Goal: Task Accomplishment & Management: Use online tool/utility

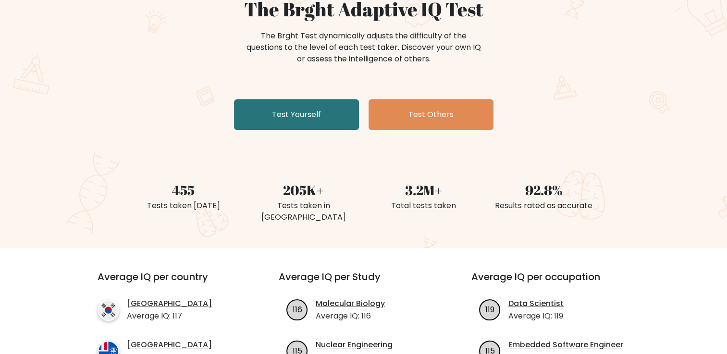
scroll to position [102, 0]
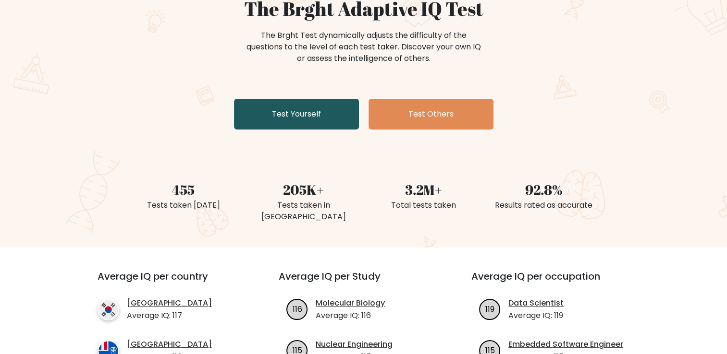
click at [265, 119] on link "Test Yourself" at bounding box center [296, 114] width 125 height 31
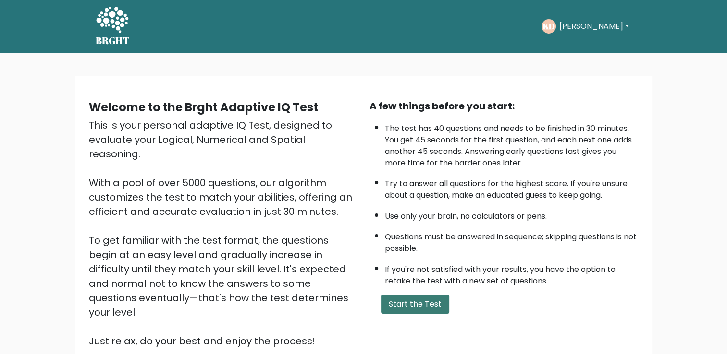
click at [410, 300] on button "Start the Test" at bounding box center [415, 304] width 68 height 19
